Goal: Task Accomplishment & Management: Manage account settings

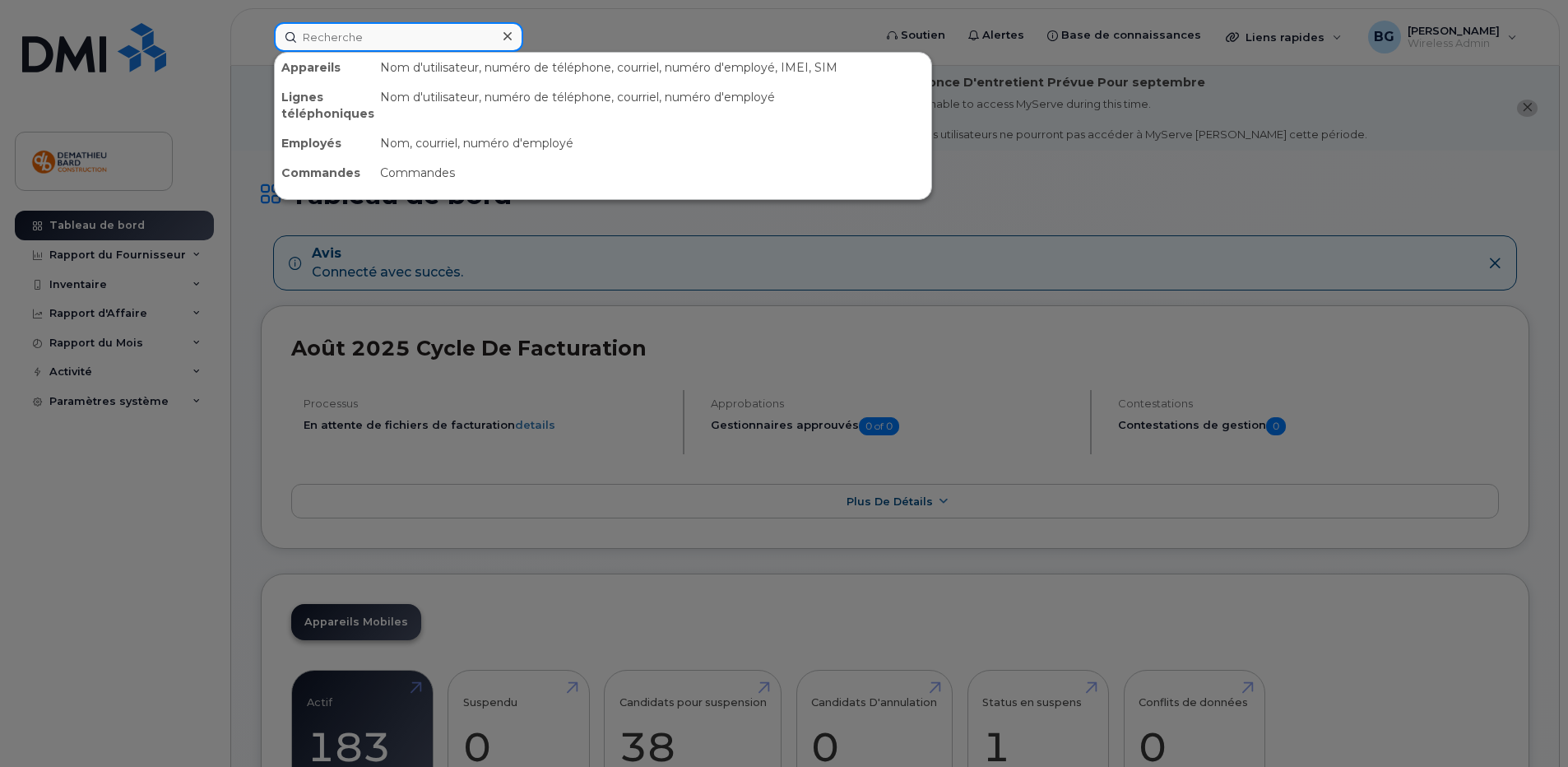
click at [446, 46] on input at bounding box center [398, 37] width 249 height 30
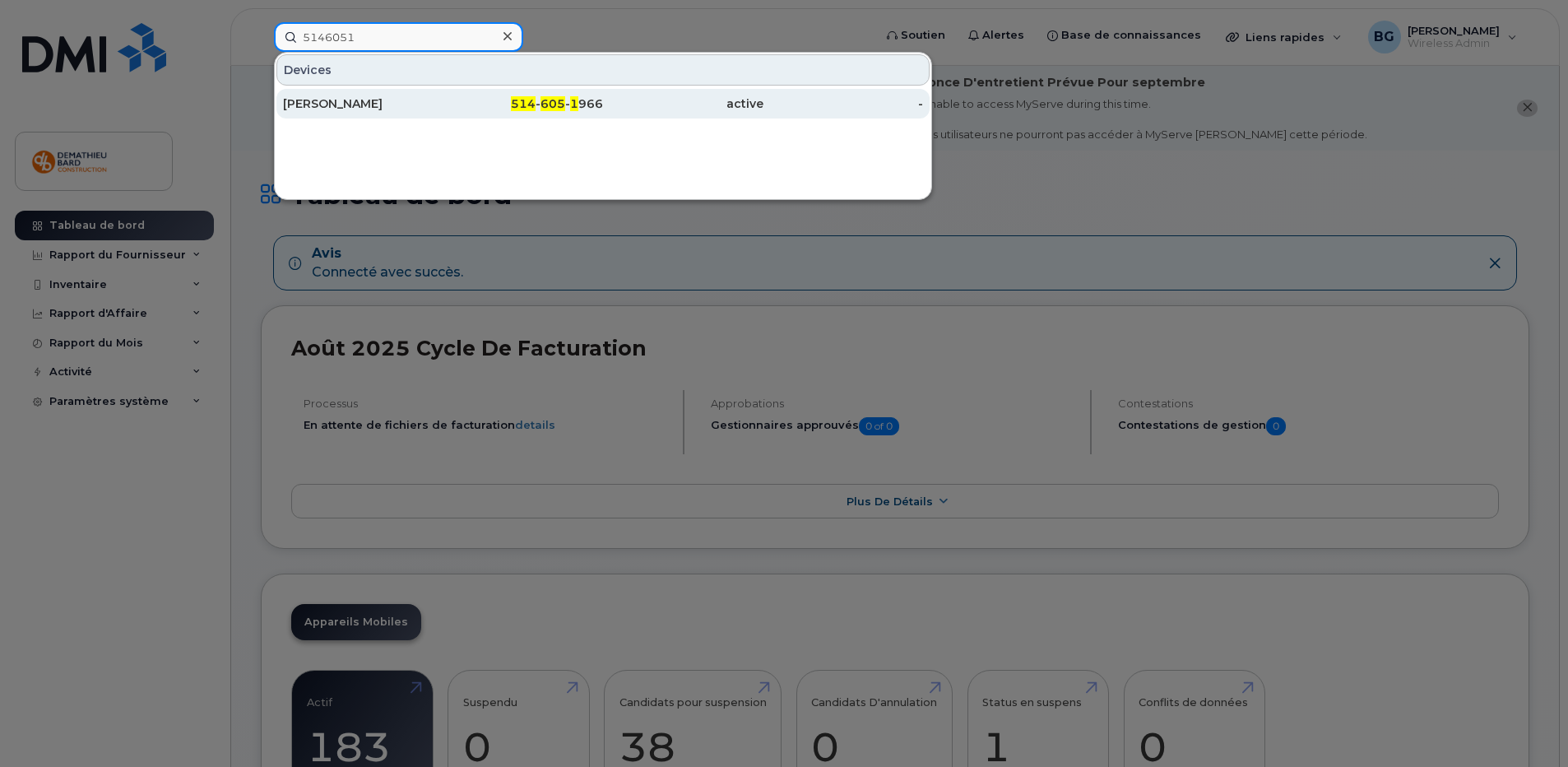
type input "5146051"
click at [314, 102] on div "[PERSON_NAME]" at bounding box center [363, 104] width 160 height 17
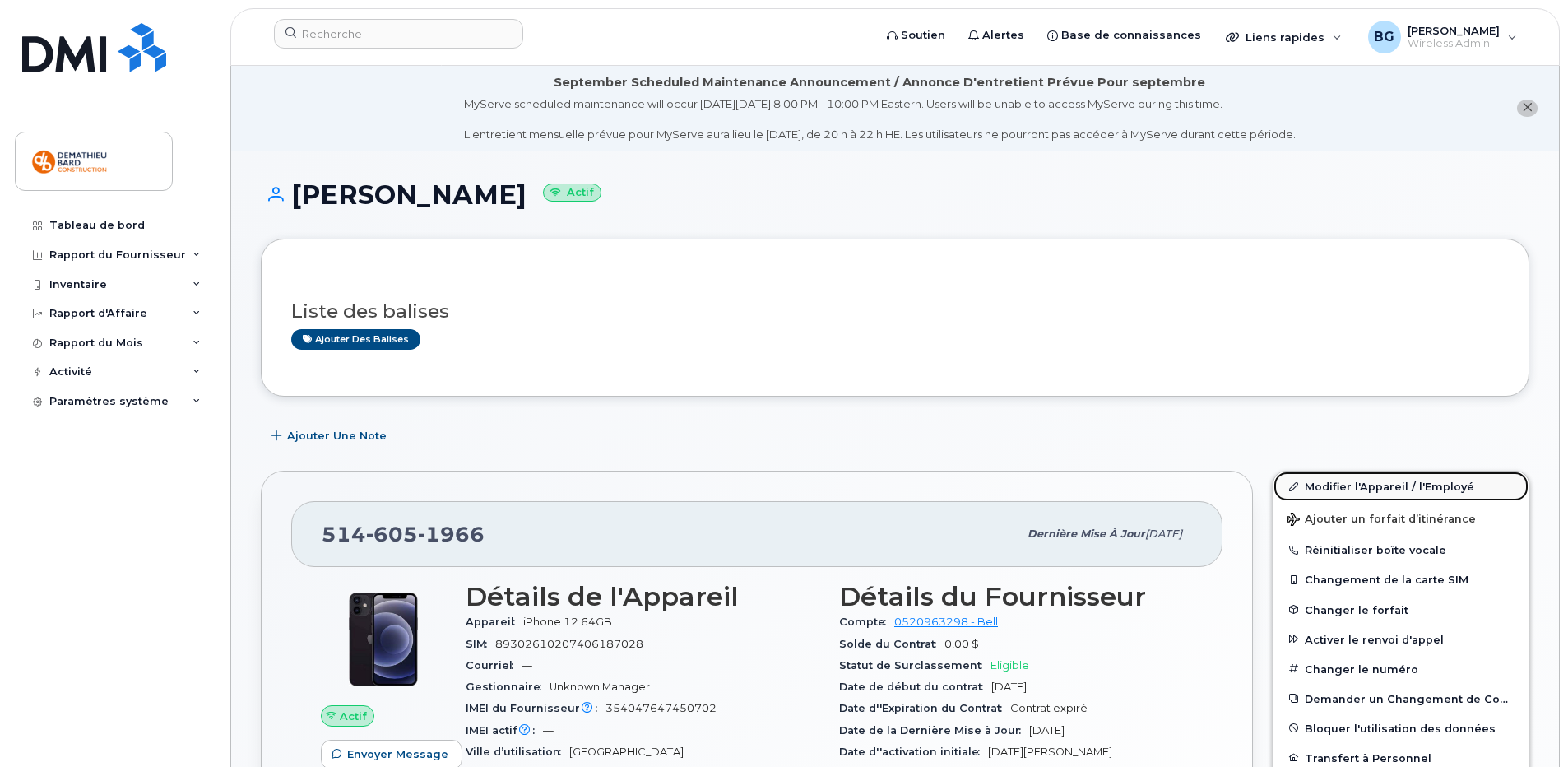
click at [1376, 485] on link "Modifier l'Appareil / l'Employé" at bounding box center [1401, 486] width 255 height 30
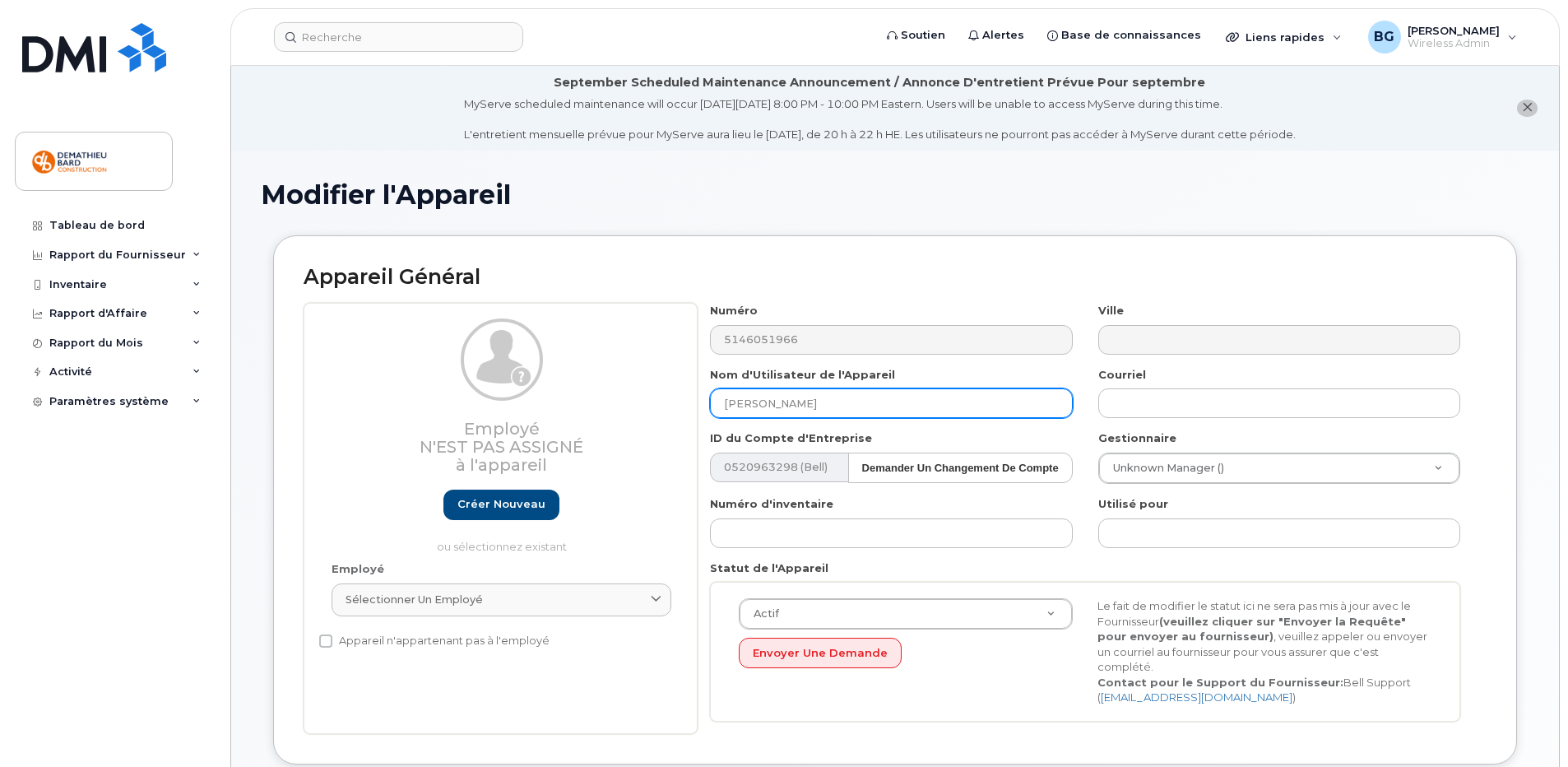
drag, startPoint x: 865, startPoint y: 402, endPoint x: 446, endPoint y: 403, distance: 419.0
click at [455, 374] on div "Employé N'est pas assigné à l'appareil Créer nouveau ou sélectionnez existant E…" at bounding box center [895, 518] width 1183 height 431
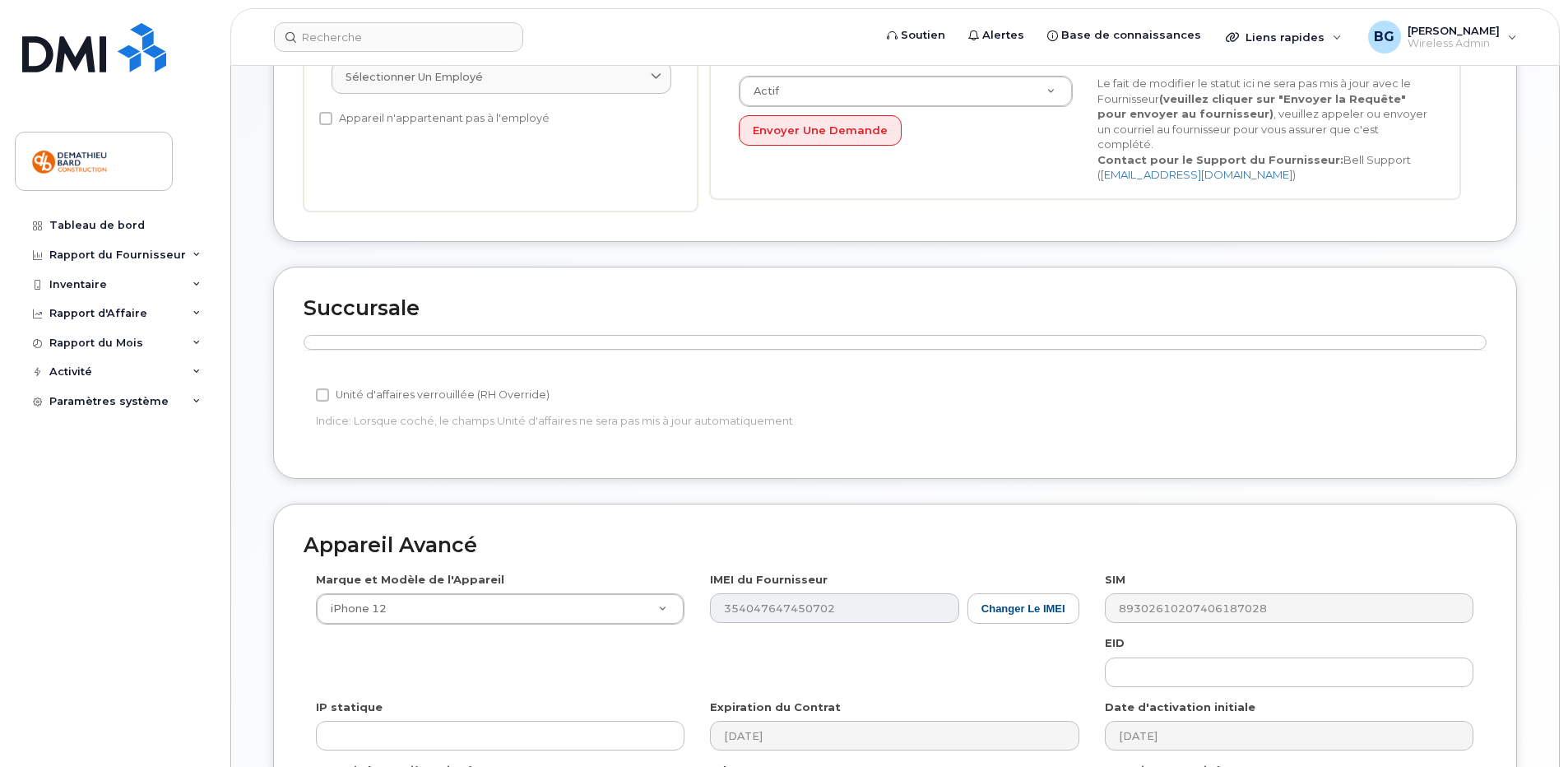
scroll to position [658, 0]
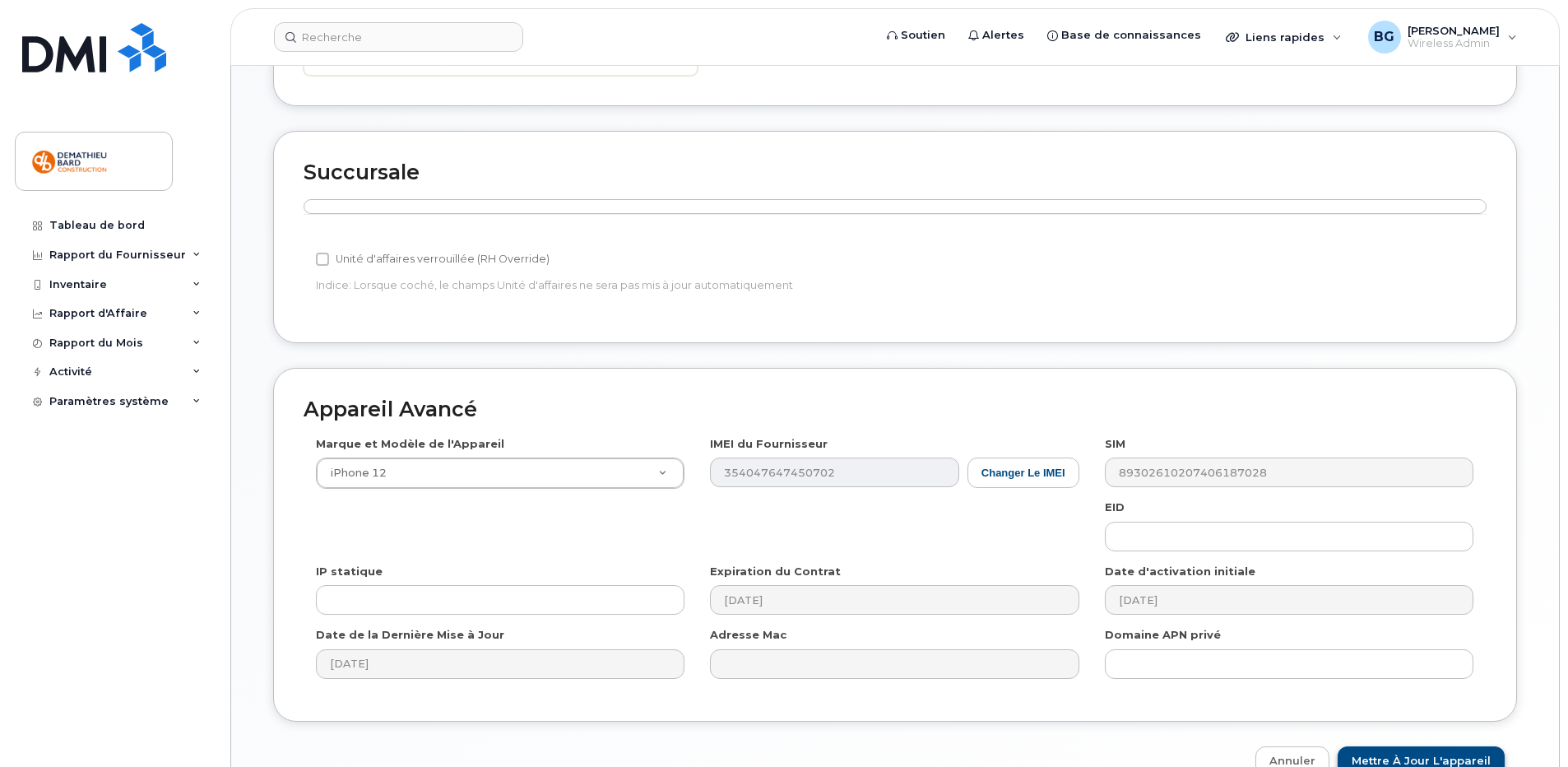
type input "[PERSON_NAME]"
click at [1491, 746] on input "Mettre à jour l'appareil" at bounding box center [1421, 761] width 167 height 31
type input "Sauvegarde..."
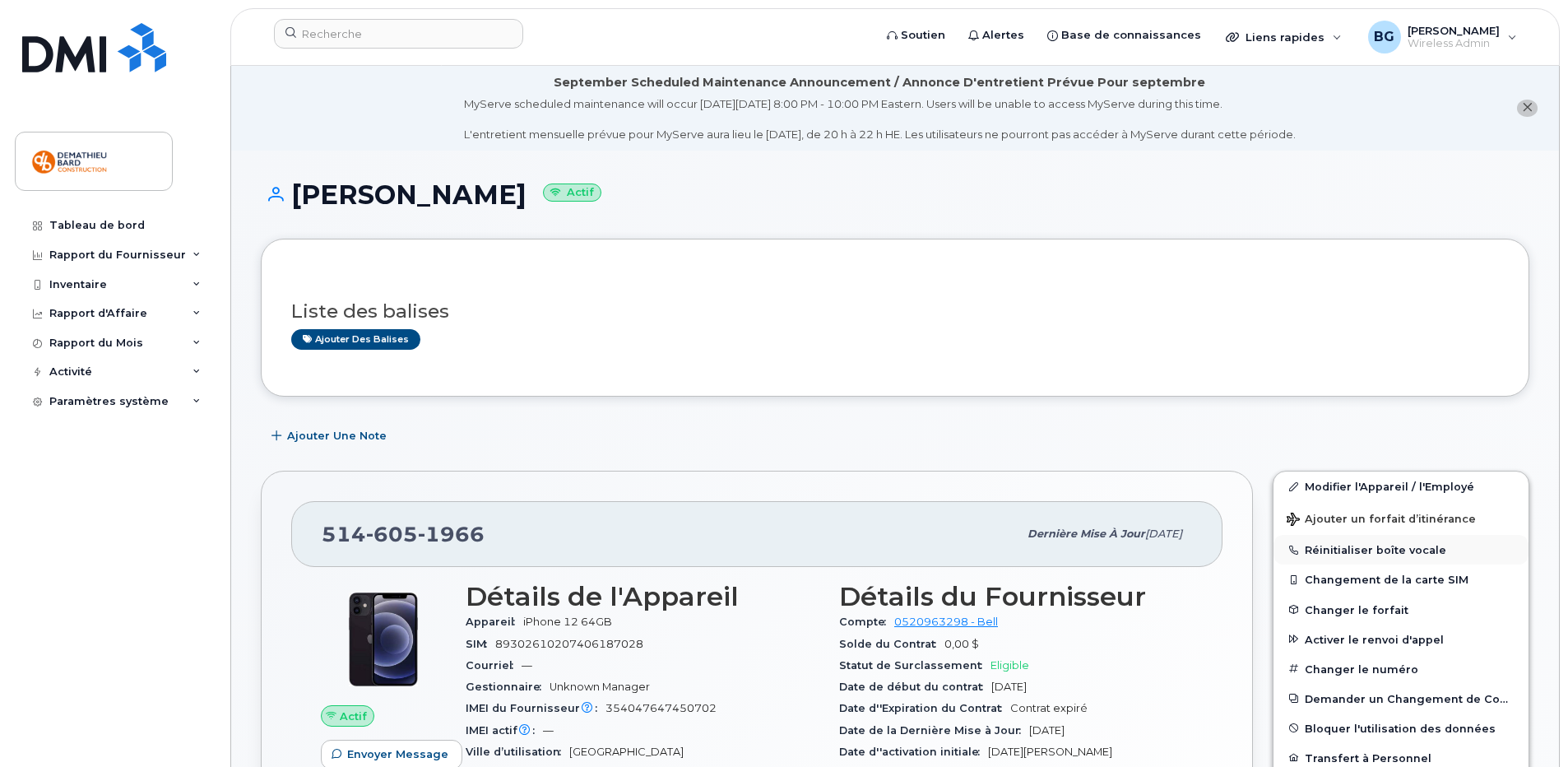
click at [1333, 551] on button "Réinitialiser boîte vocale" at bounding box center [1401, 550] width 255 height 30
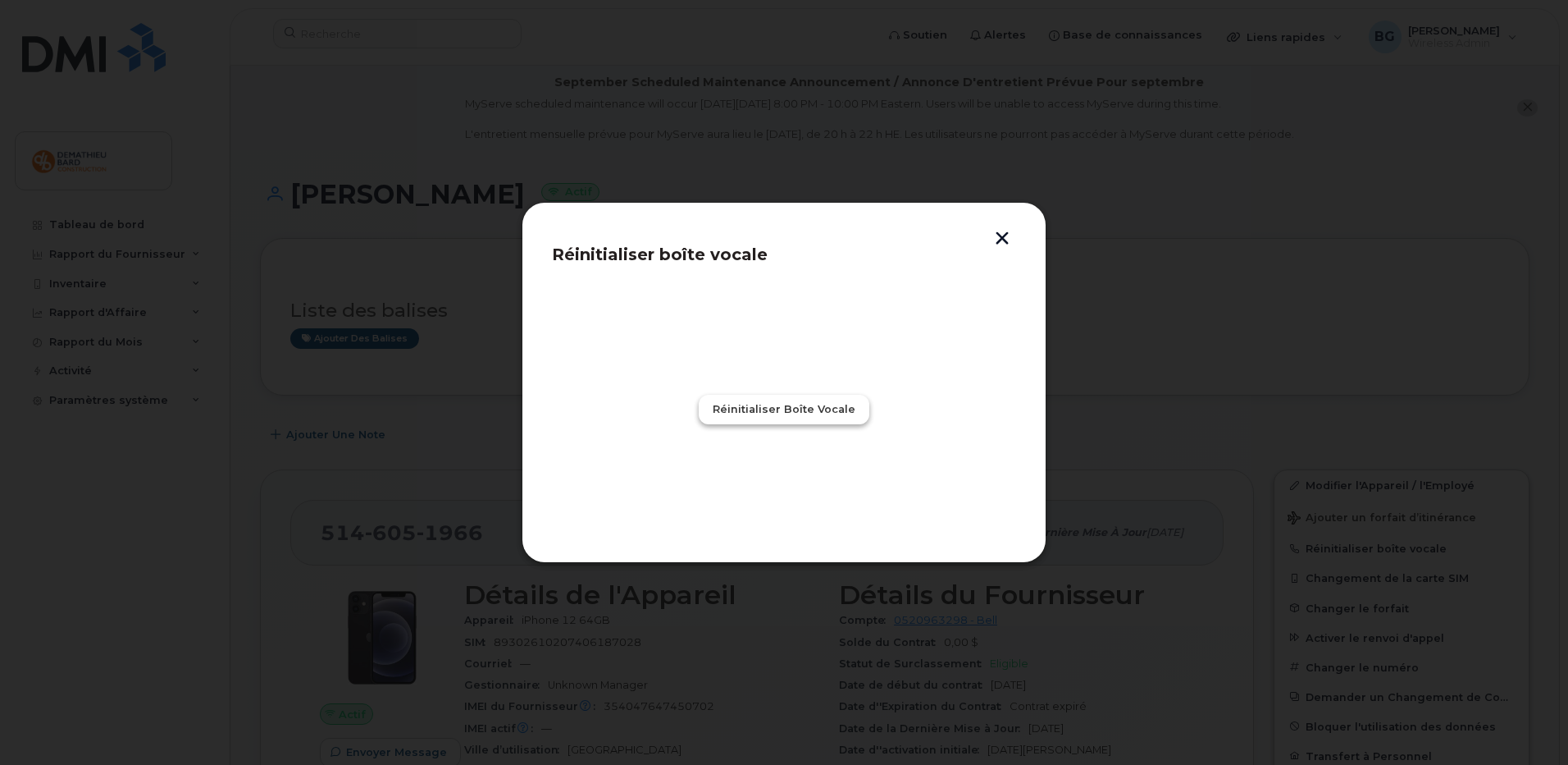
click at [730, 412] on span "Réinitialiser boîte vocale" at bounding box center [784, 409] width 143 height 16
click at [784, 494] on button "Fermer" at bounding box center [784, 482] width 69 height 30
